Goal: Find specific page/section: Find specific page/section

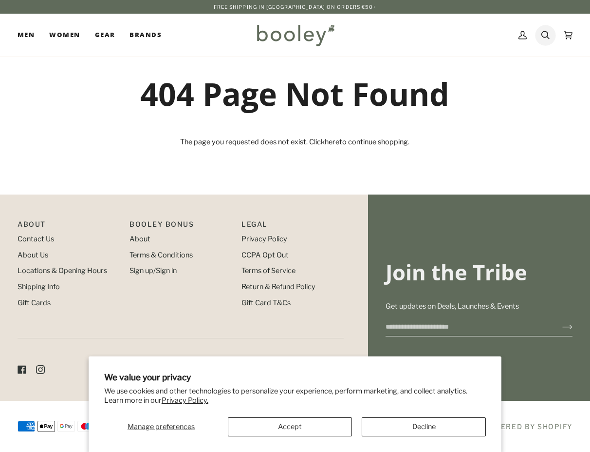
click at [546, 33] on icon at bounding box center [546, 35] width 8 height 15
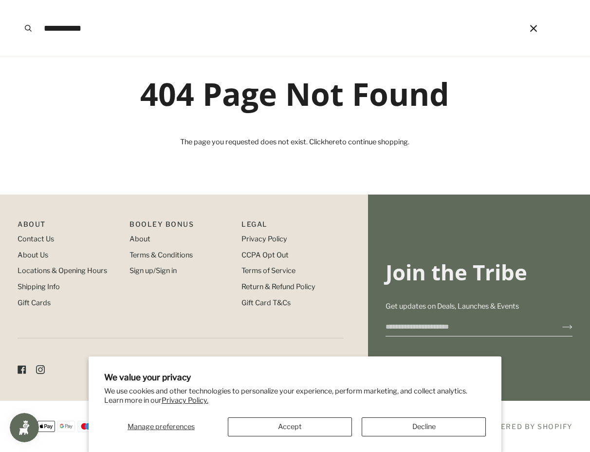
type input "**********"
click at [18, 0] on button "Search" at bounding box center [28, 28] width 21 height 56
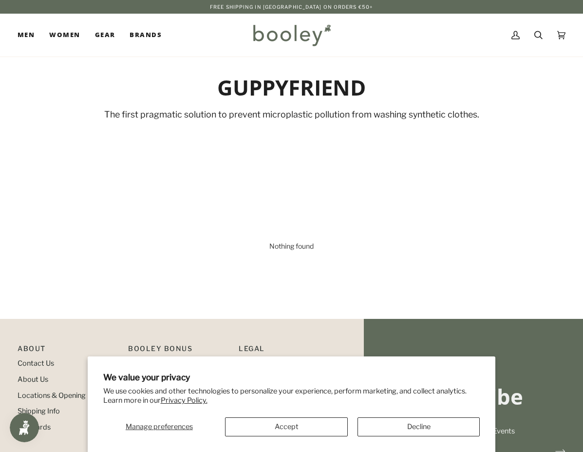
click at [303, 245] on span "Nothing found" at bounding box center [291, 246] width 44 height 8
drag, startPoint x: 296, startPoint y: 128, endPoint x: 297, endPoint y: 118, distance: 10.3
click at [296, 128] on div "The first pragmatic solution to prevent microplastic pollution from washing syn…" at bounding box center [292, 120] width 548 height 22
click at [297, 115] on div "The first pragmatic solution to prevent microplastic pollution from washing syn…" at bounding box center [292, 115] width 548 height 12
click at [296, 72] on div "GUPPYFRIEND The first pragmatic solution to prevent microplastic pollution from…" at bounding box center [291, 101] width 583 height 90
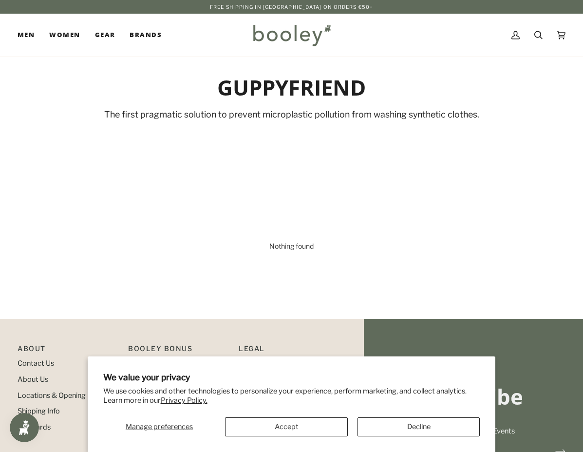
click at [287, 97] on h1 "GUPPYFRIEND" at bounding box center [292, 87] width 548 height 27
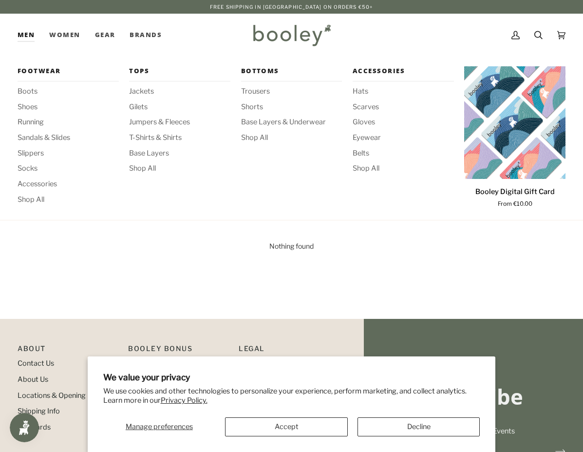
click at [34, 33] on link "Men" at bounding box center [30, 35] width 24 height 43
